Goal: Task Accomplishment & Management: Use online tool/utility

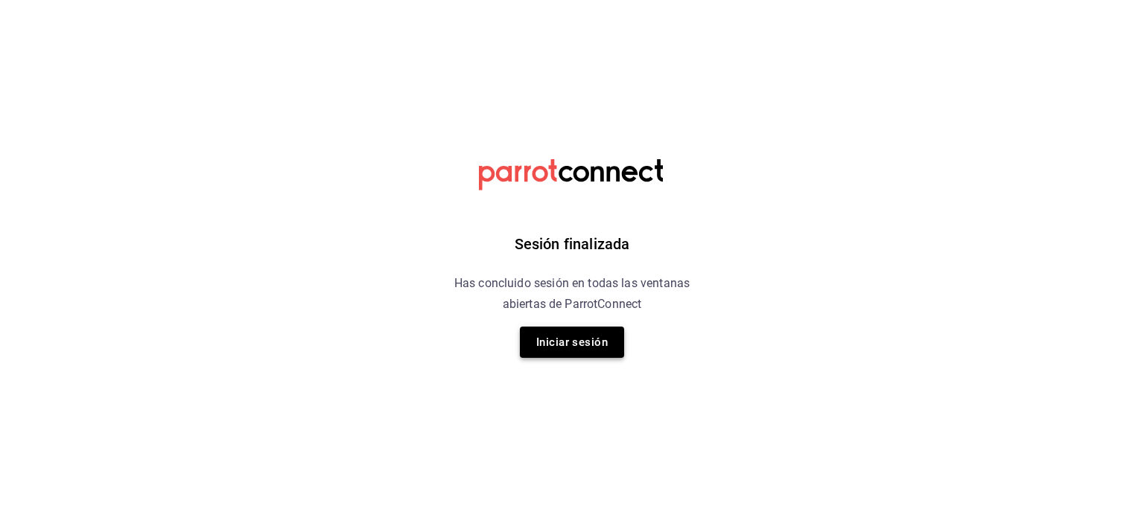
click at [581, 345] on button "Iniciar sesión" at bounding box center [572, 342] width 104 height 31
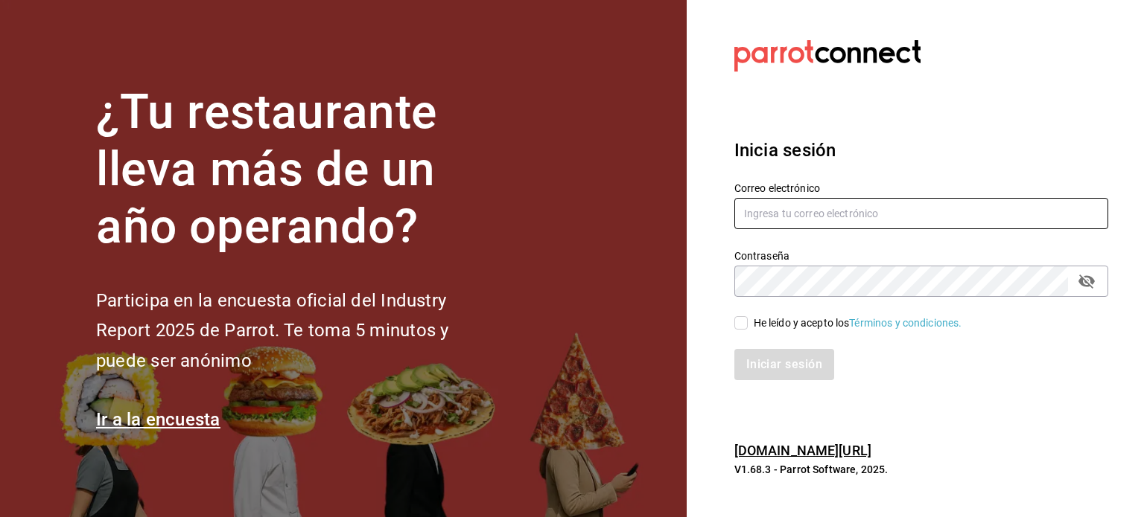
type input "multiuser@sereno.com"
click at [742, 324] on input "He leído y acepto los Términos y condiciones." at bounding box center [740, 322] width 13 height 13
checkbox input "true"
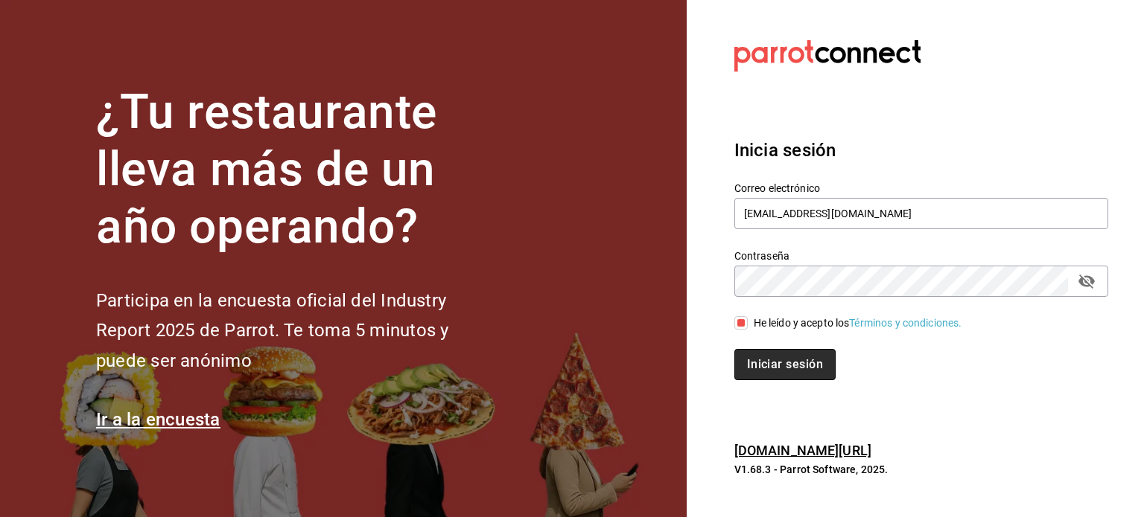
click at [785, 368] on button "Iniciar sesión" at bounding box center [784, 364] width 101 height 31
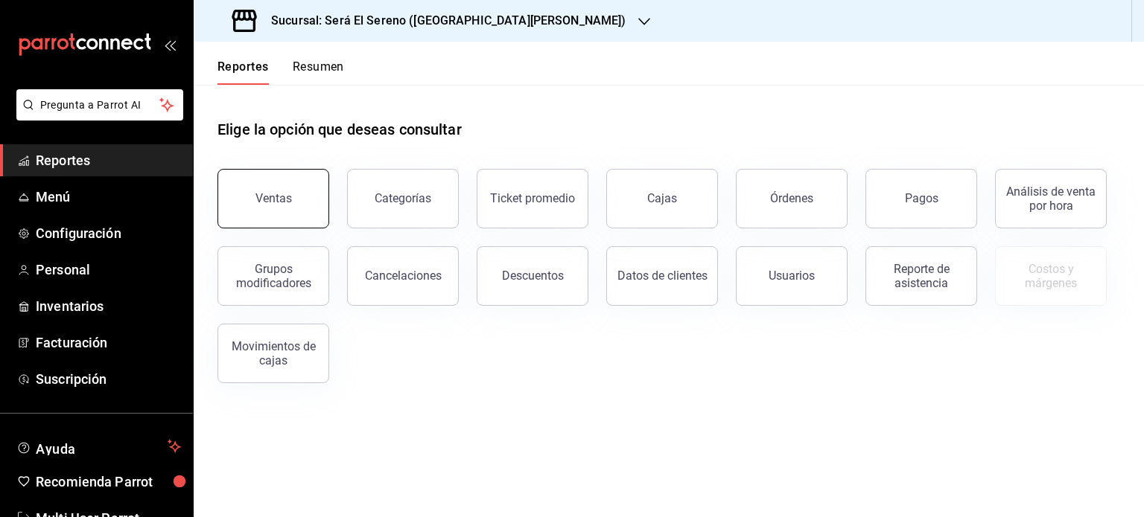
click at [277, 200] on div "Ventas" at bounding box center [273, 198] width 36 height 14
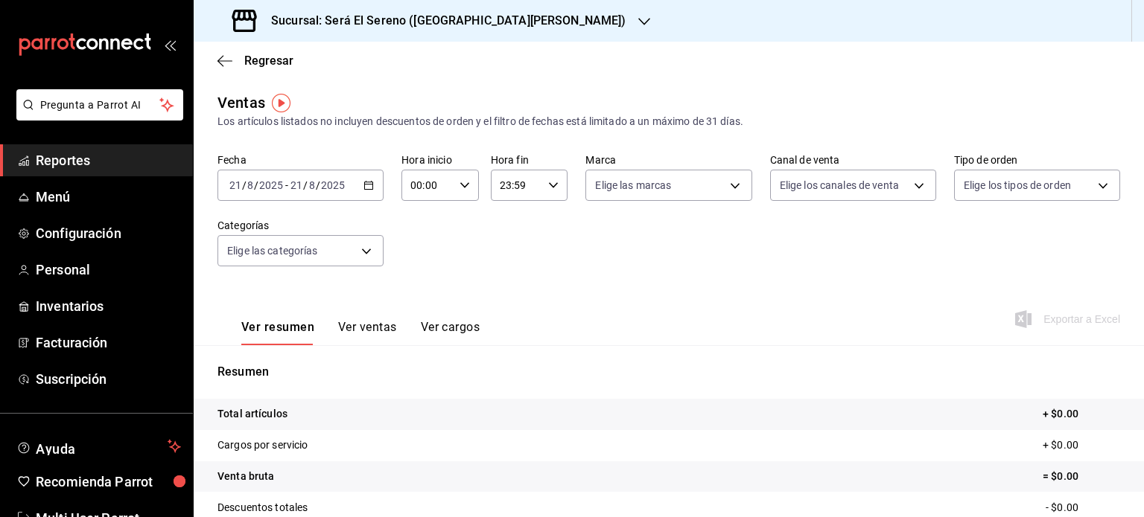
click at [365, 187] on icon "button" at bounding box center [368, 185] width 10 height 10
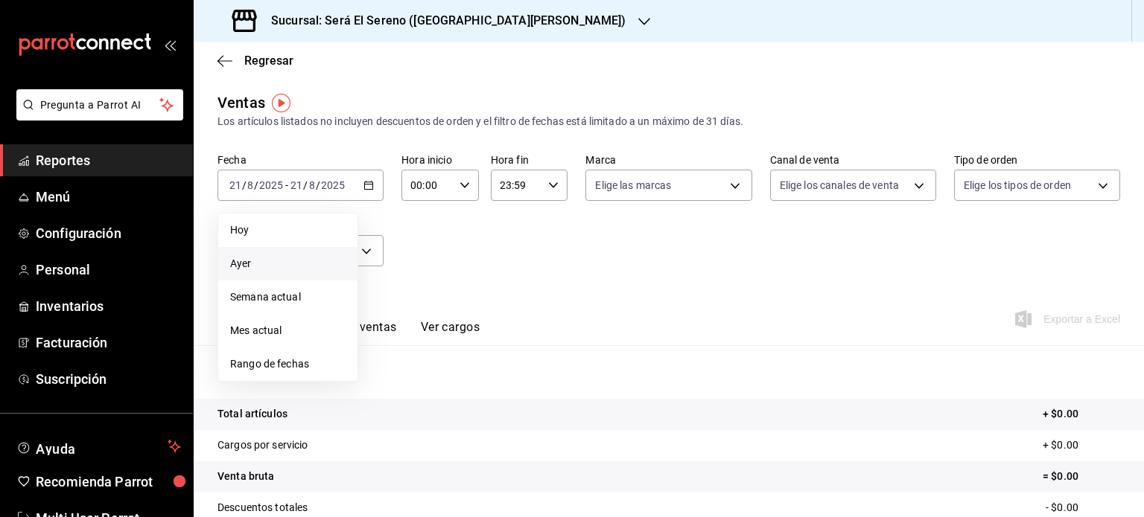
click at [313, 261] on span "Ayer" at bounding box center [287, 264] width 115 height 16
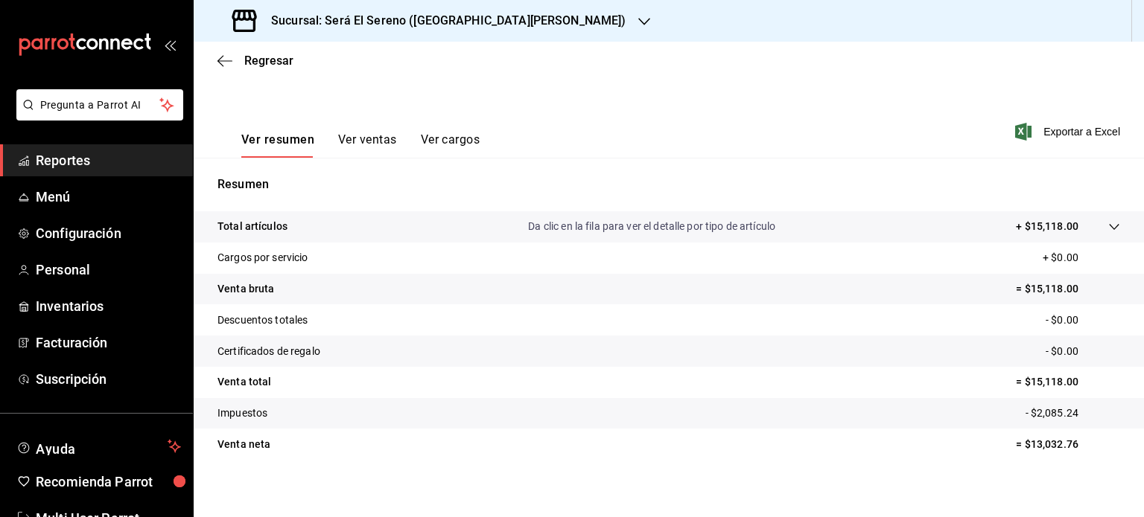
scroll to position [188, 0]
click at [638, 22] on icon "button" at bounding box center [644, 22] width 12 height 12
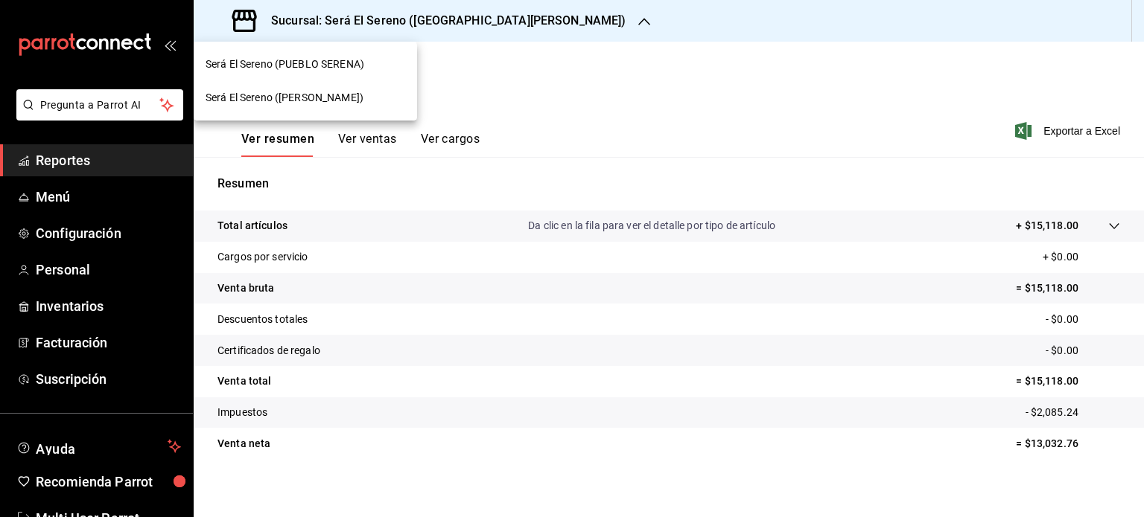
click at [402, 103] on div "Será El Sereno ([PERSON_NAME])" at bounding box center [305, 98] width 200 height 16
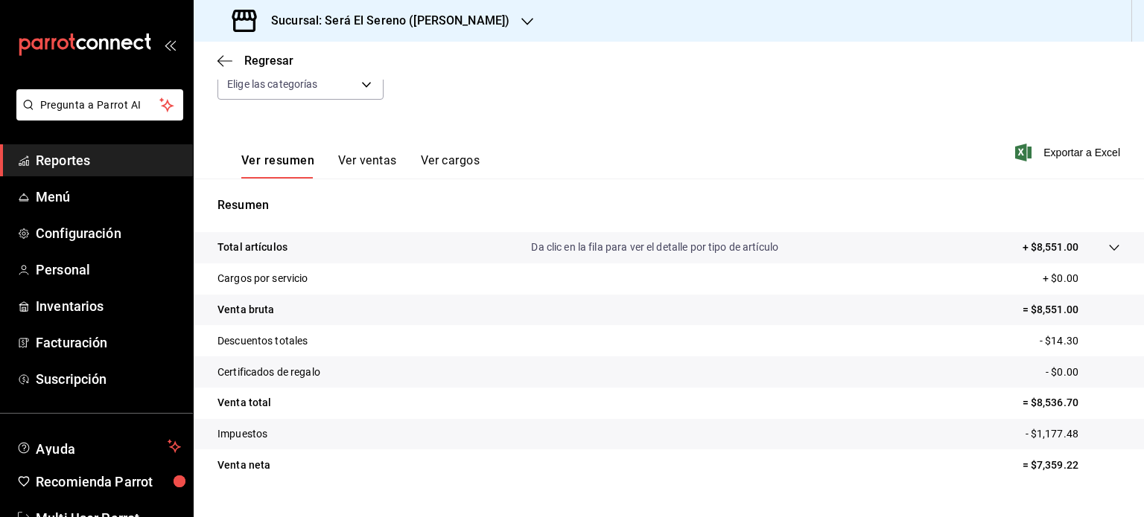
scroll to position [196, 0]
